Goal: Task Accomplishment & Management: Manage account settings

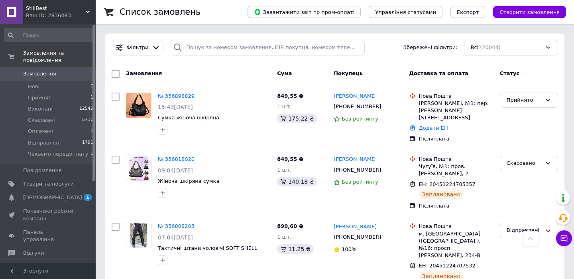
scroll to position [298, 0]
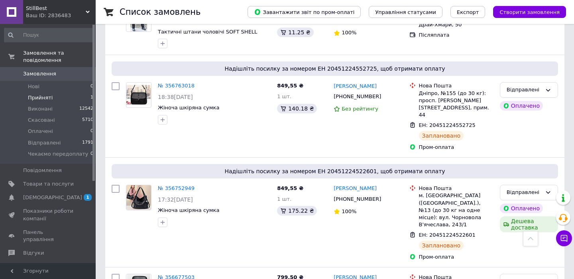
click at [73, 92] on li "Прийняті 1" at bounding box center [49, 97] width 98 height 11
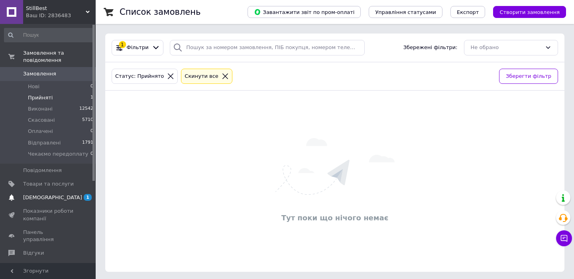
click at [59, 202] on link "[DEMOGRAPHIC_DATA] 1" at bounding box center [49, 197] width 98 height 14
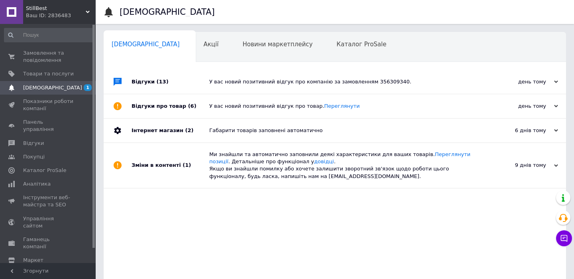
click at [221, 87] on div "У вас новий позитивний відгук про компанію за замовленням 356309340." at bounding box center [343, 82] width 269 height 24
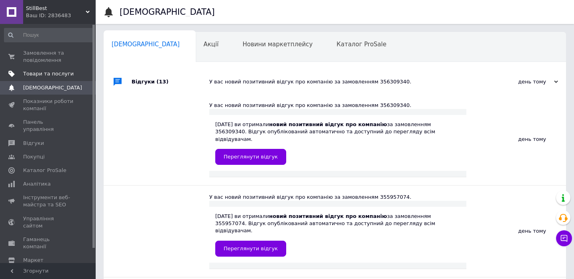
click at [65, 67] on link "Товари та послуги" at bounding box center [49, 74] width 98 height 14
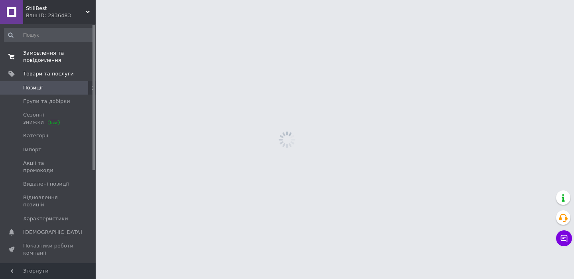
click at [58, 58] on span "Замовлення та повідомлення" at bounding box center [48, 56] width 51 height 14
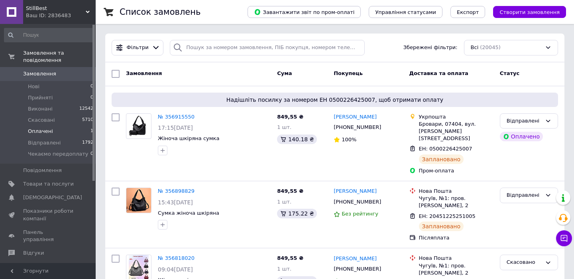
click at [64, 129] on li "Оплачені 1" at bounding box center [49, 131] width 98 height 11
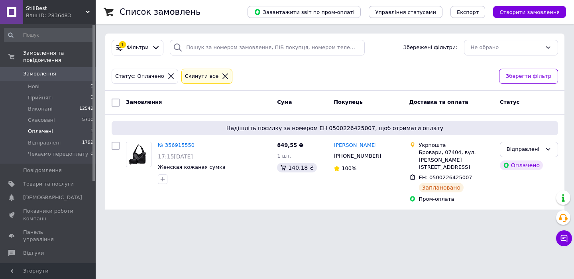
click at [65, 131] on li "Оплачені 1" at bounding box center [49, 131] width 98 height 11
click at [57, 87] on li "Нові 0" at bounding box center [49, 86] width 98 height 11
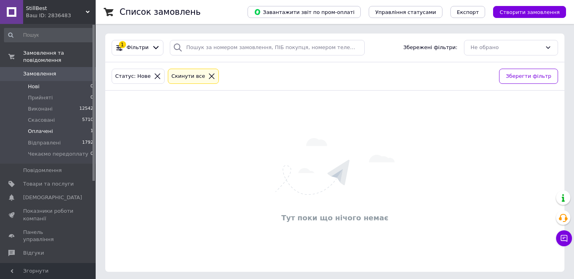
click at [62, 132] on li "Оплачені 1" at bounding box center [49, 131] width 98 height 11
click at [52, 84] on li "Нові 0" at bounding box center [49, 86] width 98 height 11
